Goal: Check status: Check status

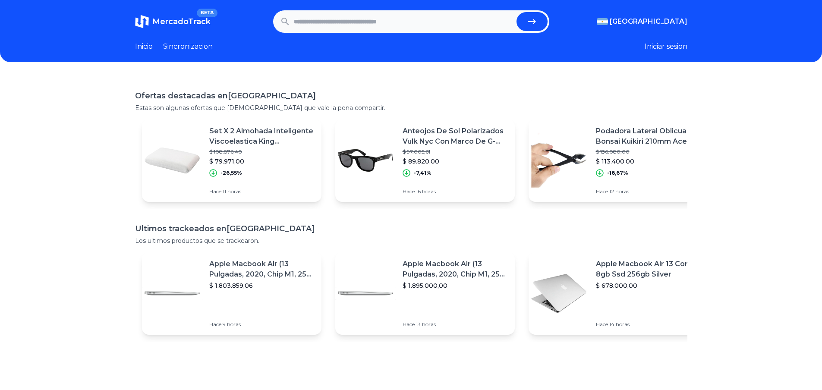
click at [352, 26] on input "text" at bounding box center [403, 21] width 219 height 19
click at [516, 12] on button "submit" at bounding box center [531, 21] width 31 height 19
type input "**********"
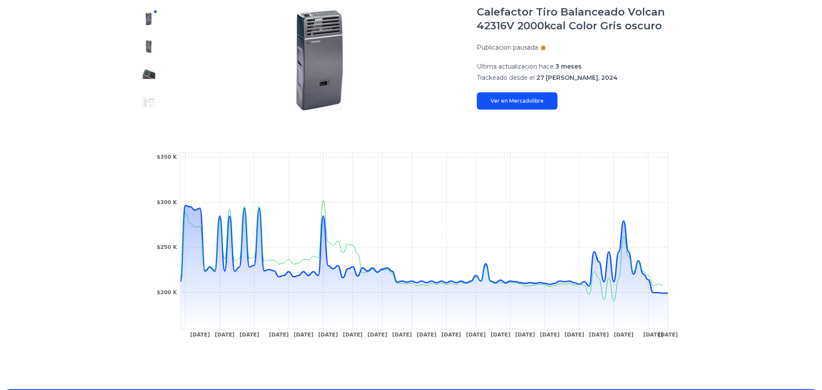
scroll to position [189, 0]
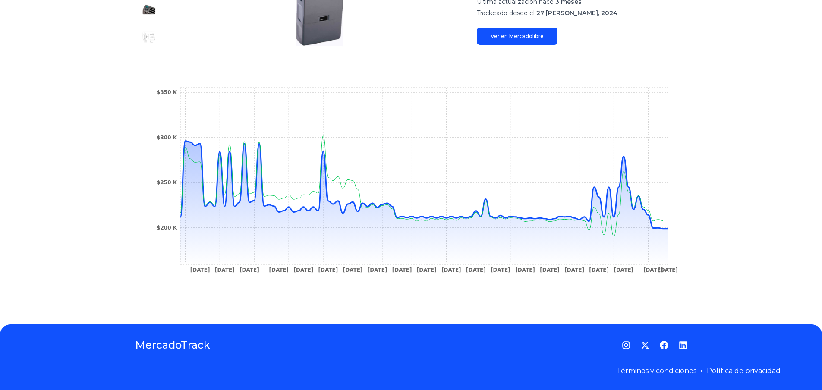
drag, startPoint x: 741, startPoint y: 47, endPoint x: 731, endPoint y: 19, distance: 30.8
click at [734, 25] on div "Trackings Calefactor Tiro Balanceado Volcan 42316V 2000kcal Color Gris oscuro P…" at bounding box center [411, 99] width 822 height 424
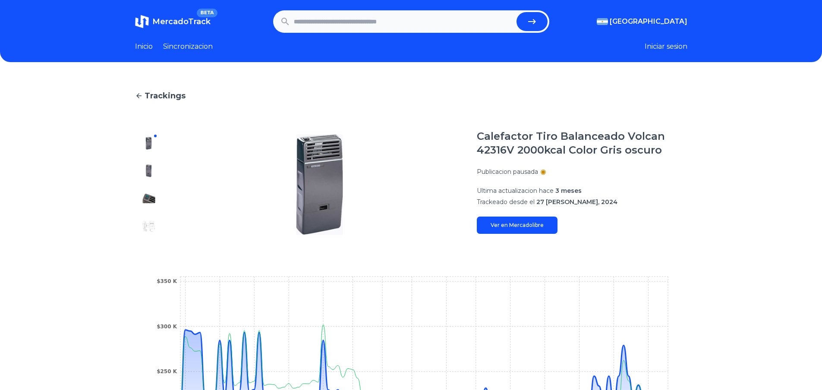
click at [540, 224] on link "Ver en Mercadolibre" at bounding box center [517, 225] width 81 height 17
